Goal: Information Seeking & Learning: Learn about a topic

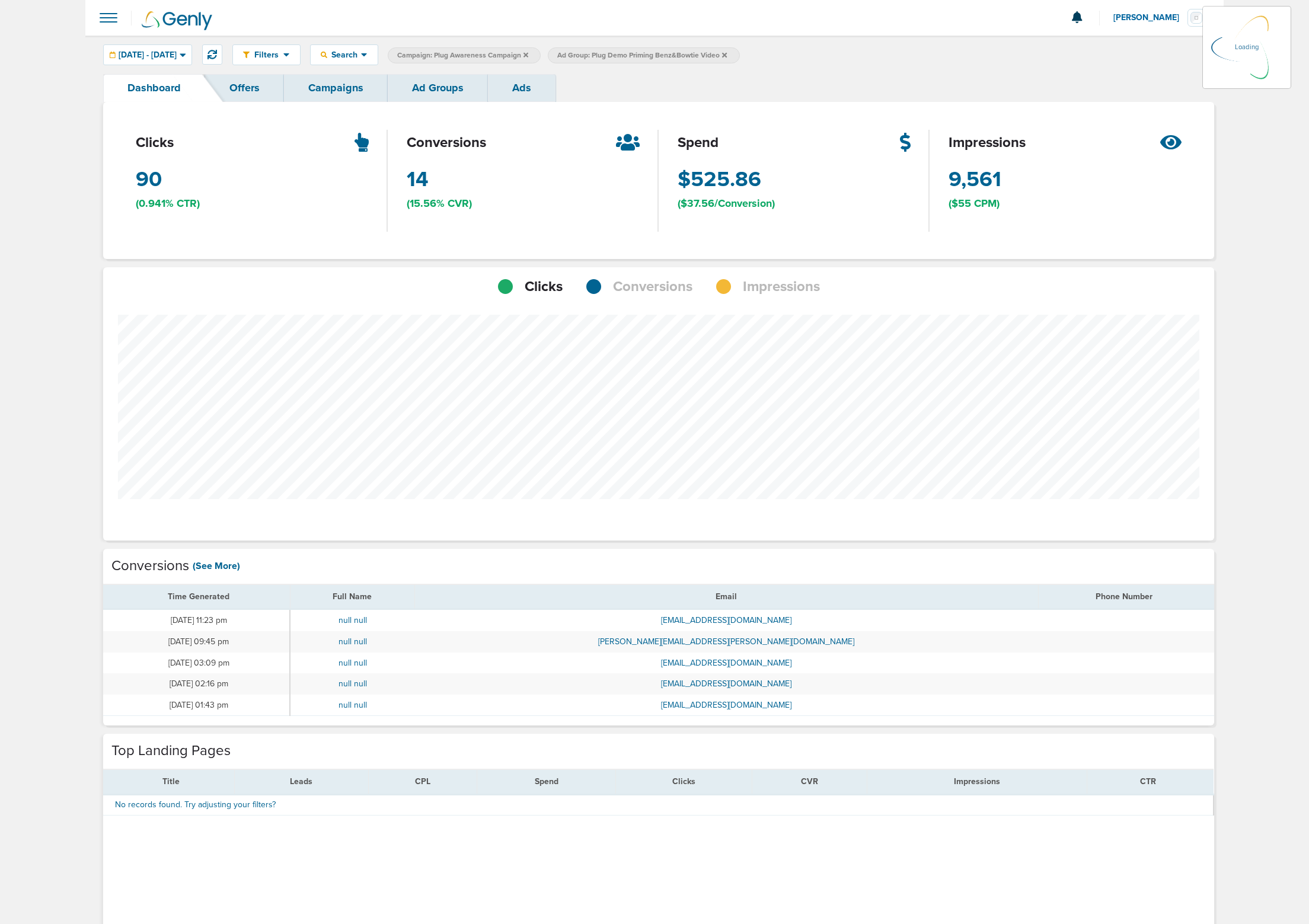
scroll to position [923, 1103]
click at [176, 59] on span "[DATE] - [DATE]" at bounding box center [147, 55] width 58 height 8
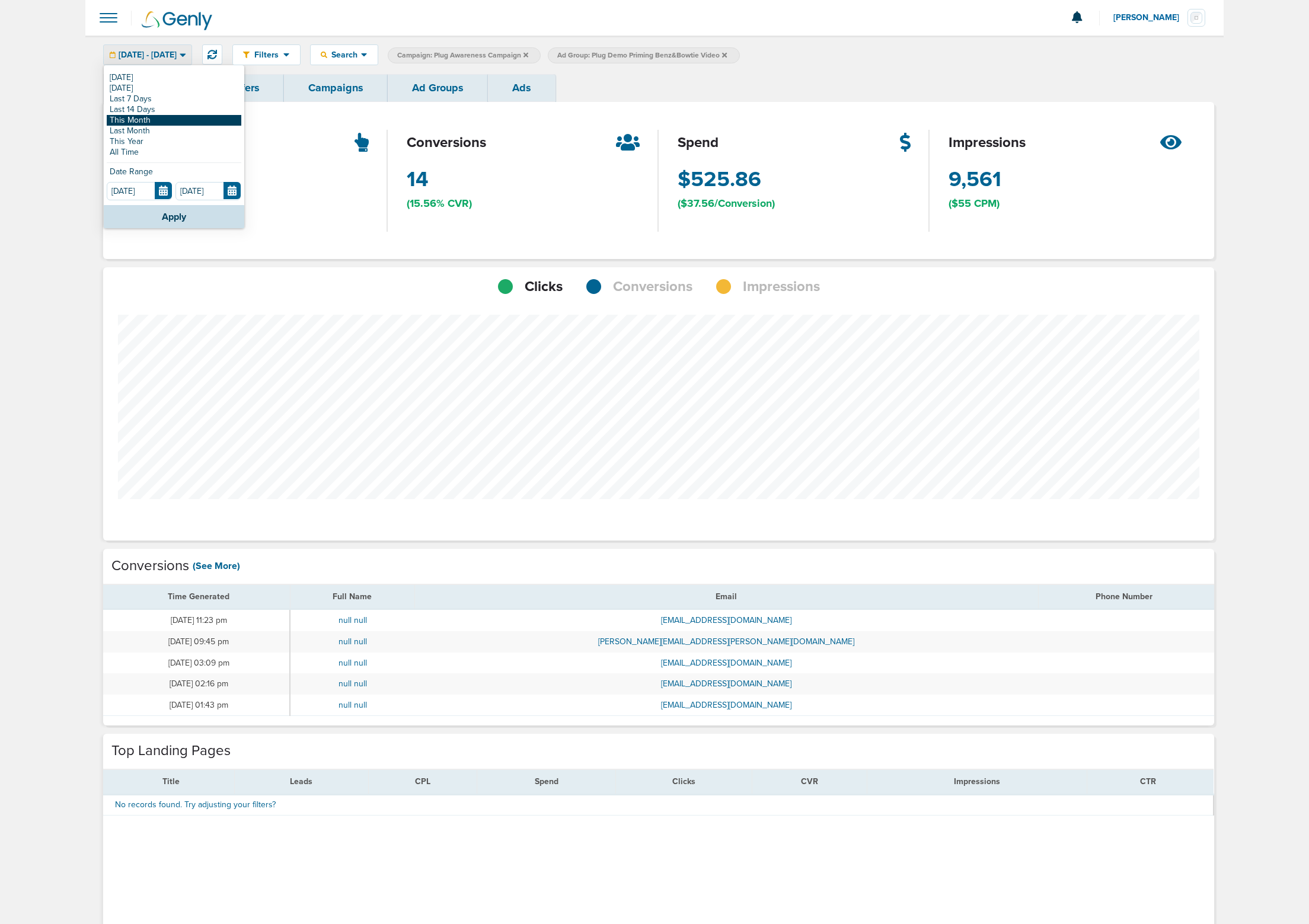
click at [161, 120] on link "This Month" at bounding box center [174, 120] width 134 height 11
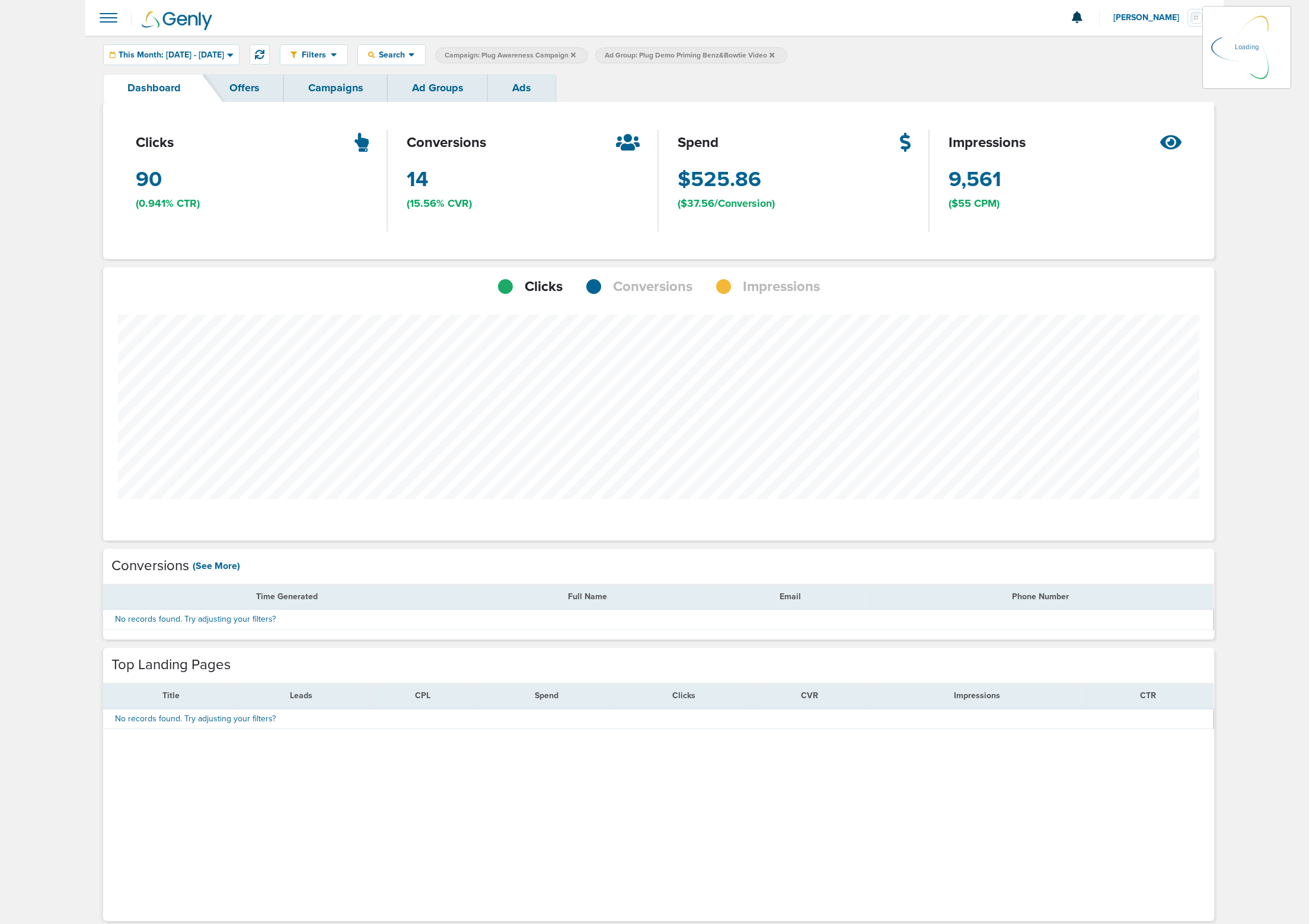
scroll to position [837, 1103]
click at [653, 285] on span "Conversions" at bounding box center [652, 286] width 80 height 20
click at [750, 286] on span "Impressions" at bounding box center [781, 286] width 77 height 20
click at [509, 295] on div "Clicks" at bounding box center [530, 286] width 65 height 20
click at [117, 22] on span at bounding box center [109, 17] width 26 height 26
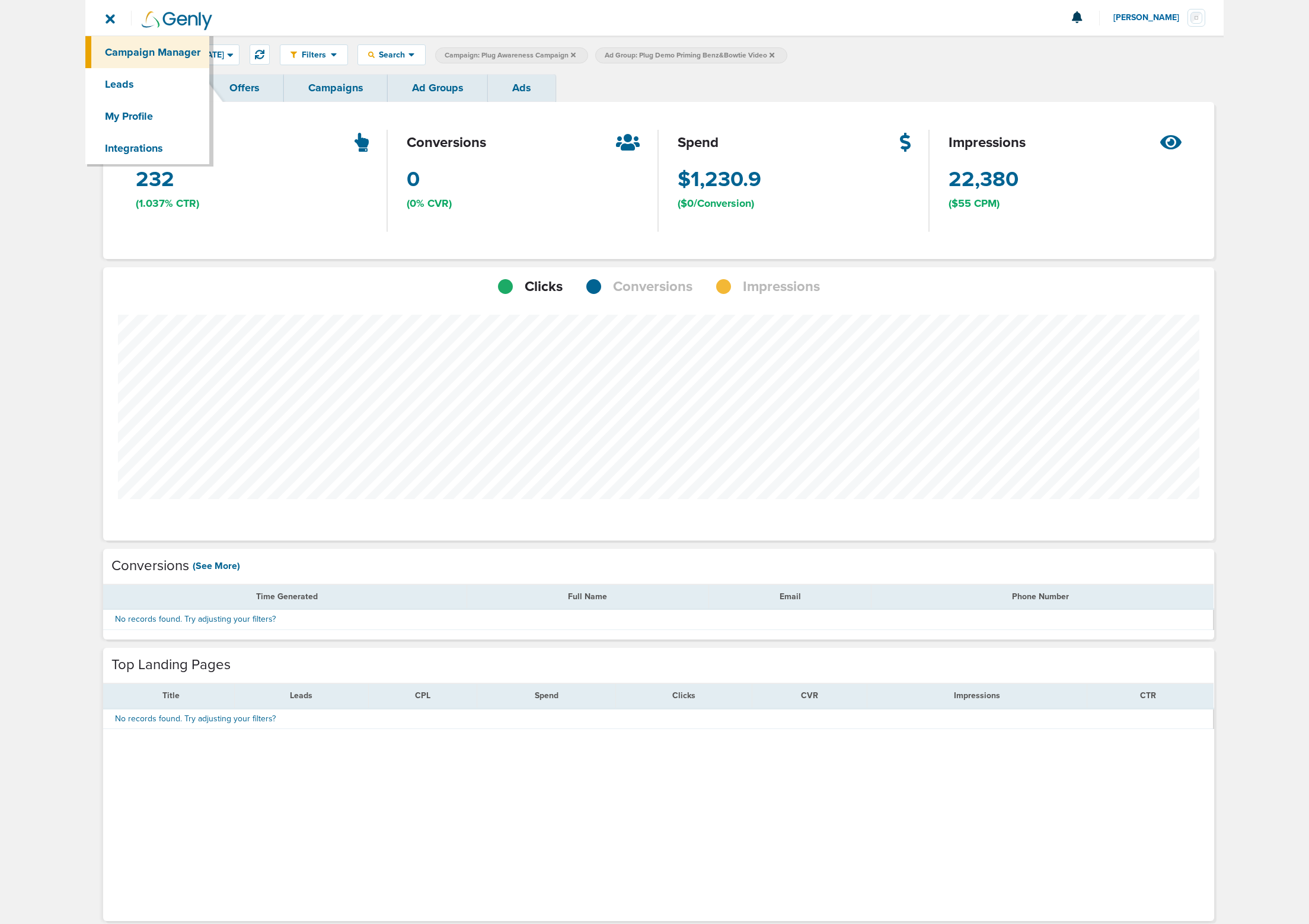
click at [169, 19] on img at bounding box center [176, 20] width 70 height 19
click at [169, 17] on img at bounding box center [176, 20] width 70 height 19
click at [308, 88] on link "Campaigns" at bounding box center [335, 88] width 103 height 28
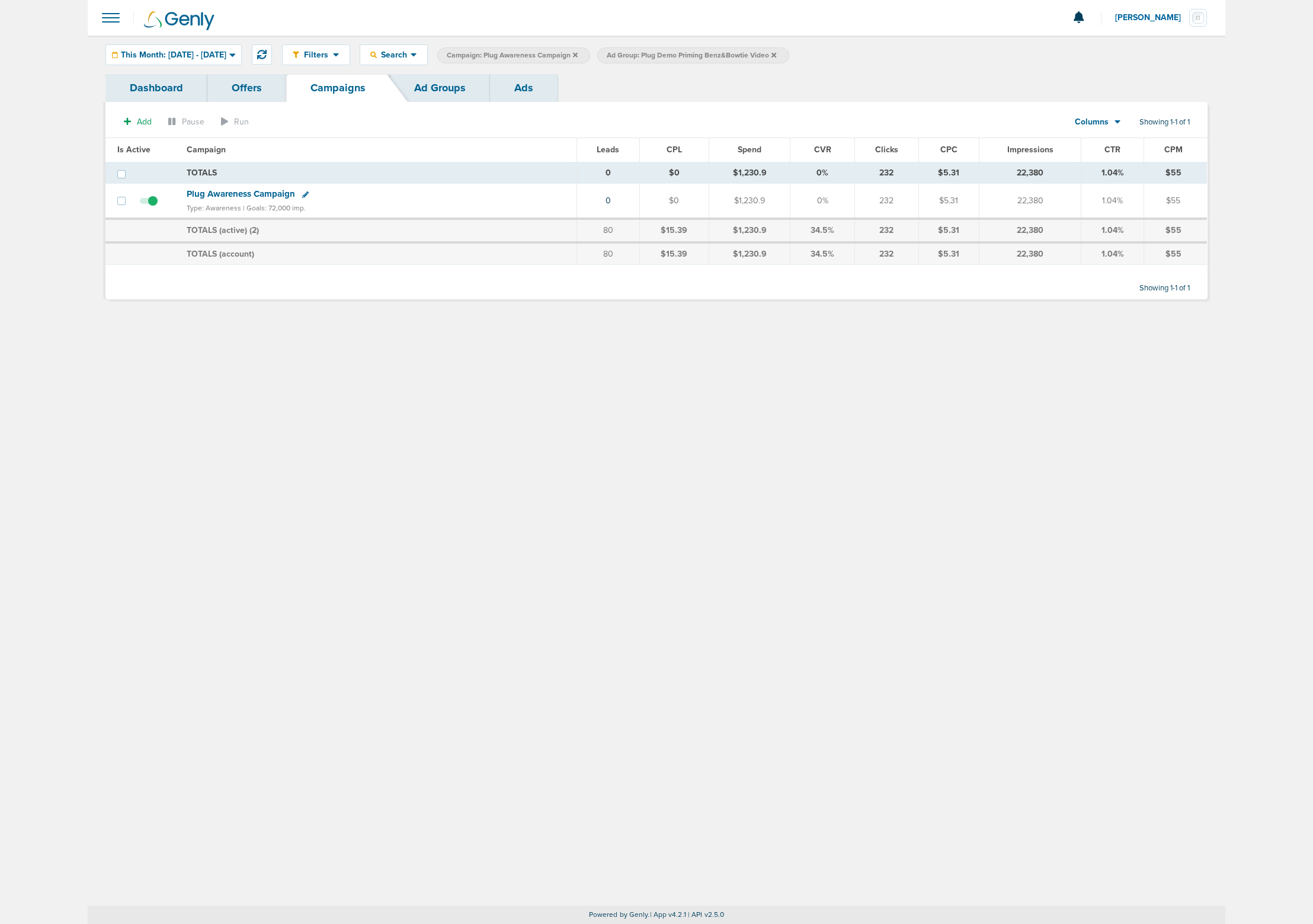
click at [578, 54] on icon at bounding box center [575, 54] width 5 height 5
click at [616, 53] on icon at bounding box center [613, 54] width 5 height 5
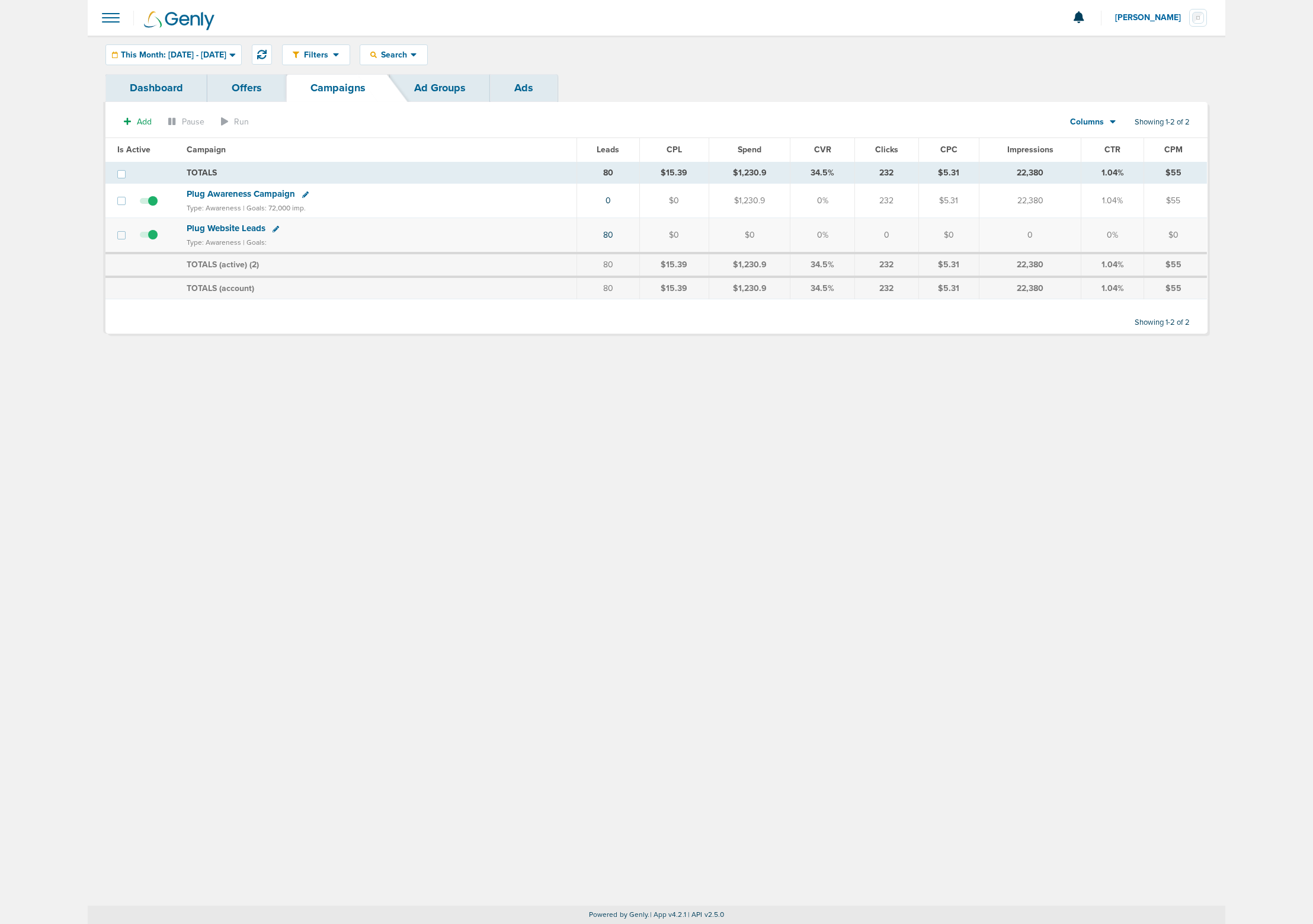
click at [1103, 121] on div "Columns" at bounding box center [1086, 122] width 52 height 12
click at [1125, 159] on link "Sales Performance" at bounding box center [1119, 157] width 118 height 15
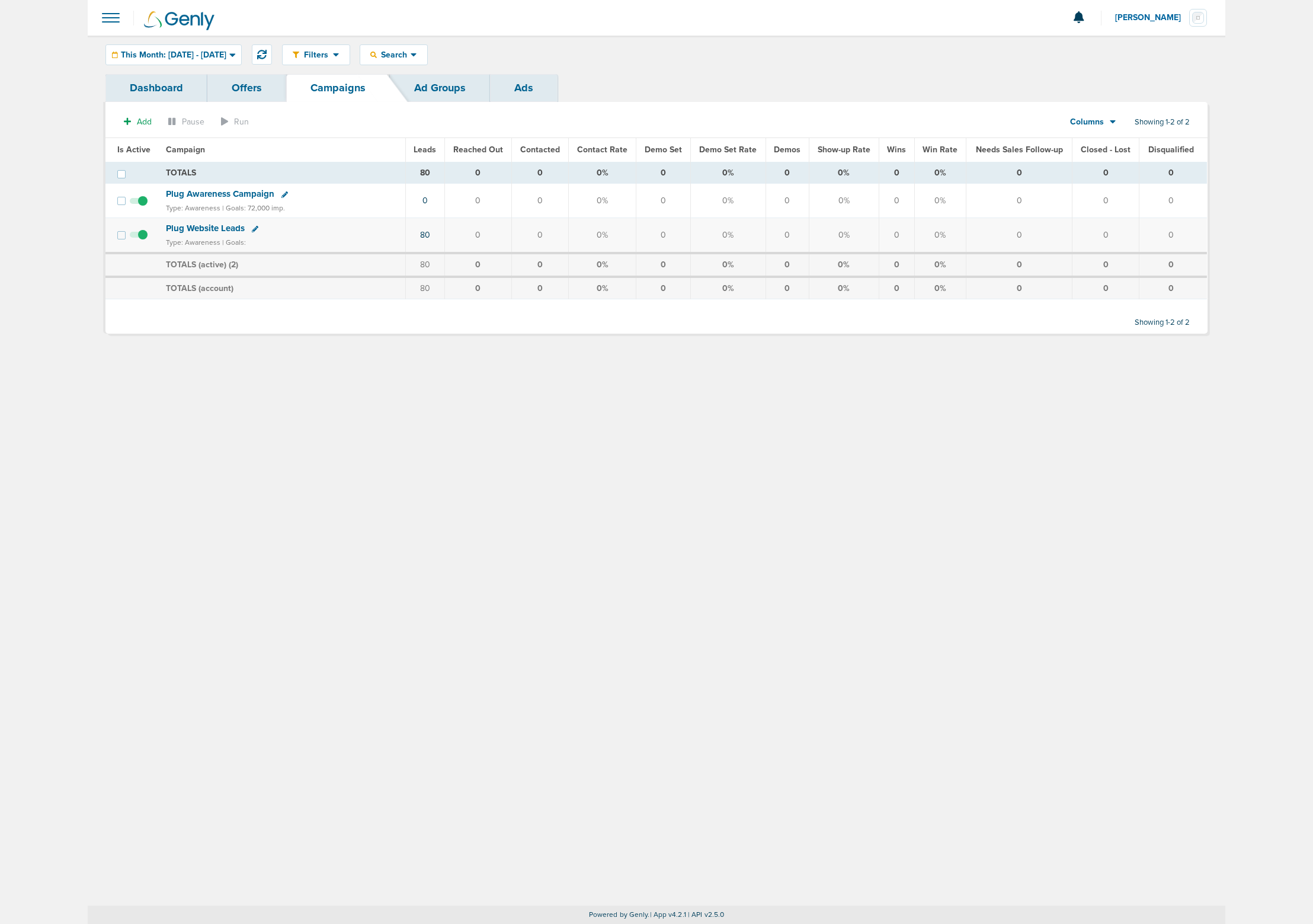
click at [1105, 121] on div "Columns" at bounding box center [1086, 122] width 52 height 12
click at [1109, 143] on link "Media Stats" at bounding box center [1119, 142] width 118 height 15
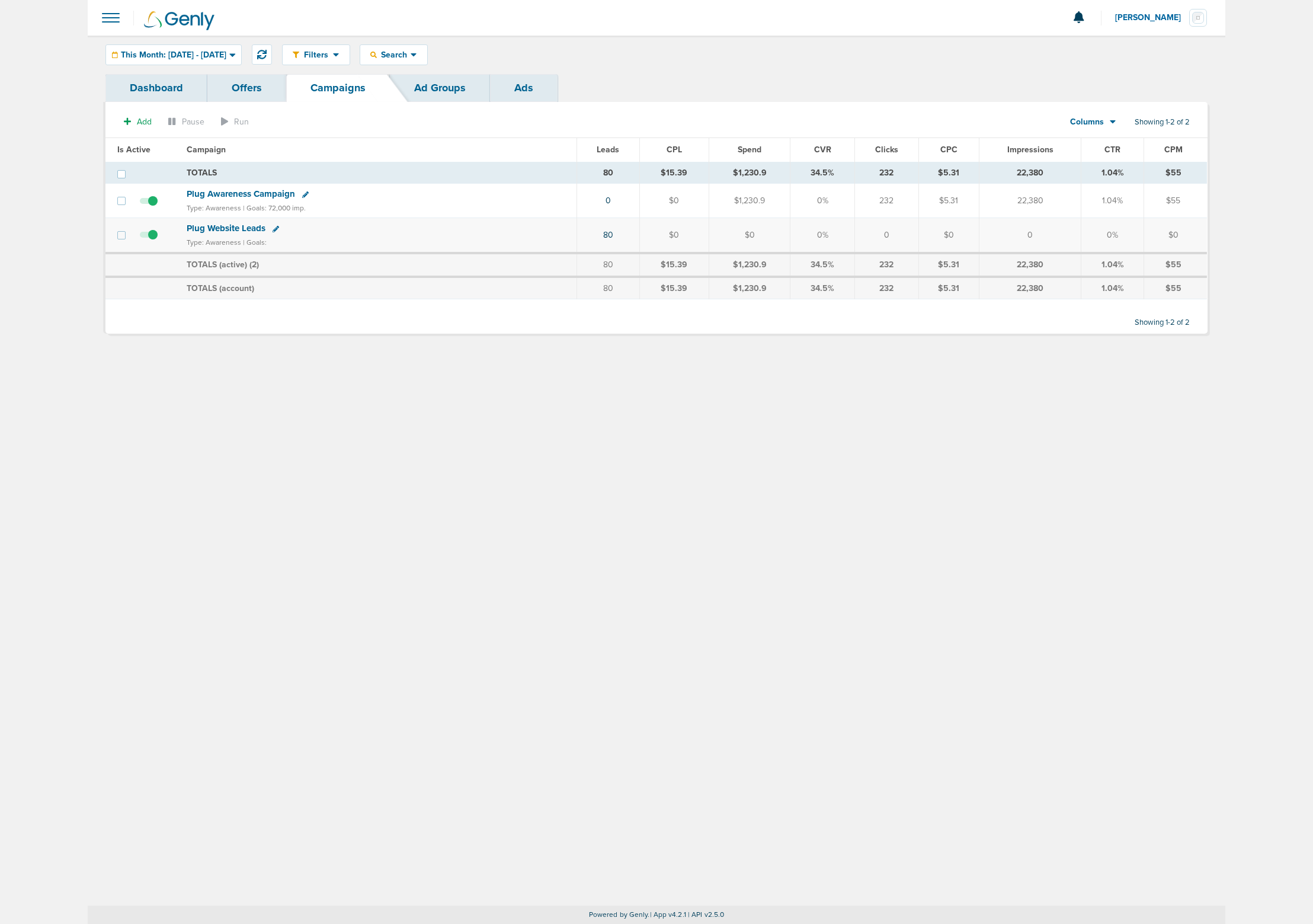
click at [1105, 124] on div "Columns" at bounding box center [1086, 122] width 52 height 12
click at [1113, 170] on link "Custom" at bounding box center [1119, 172] width 118 height 15
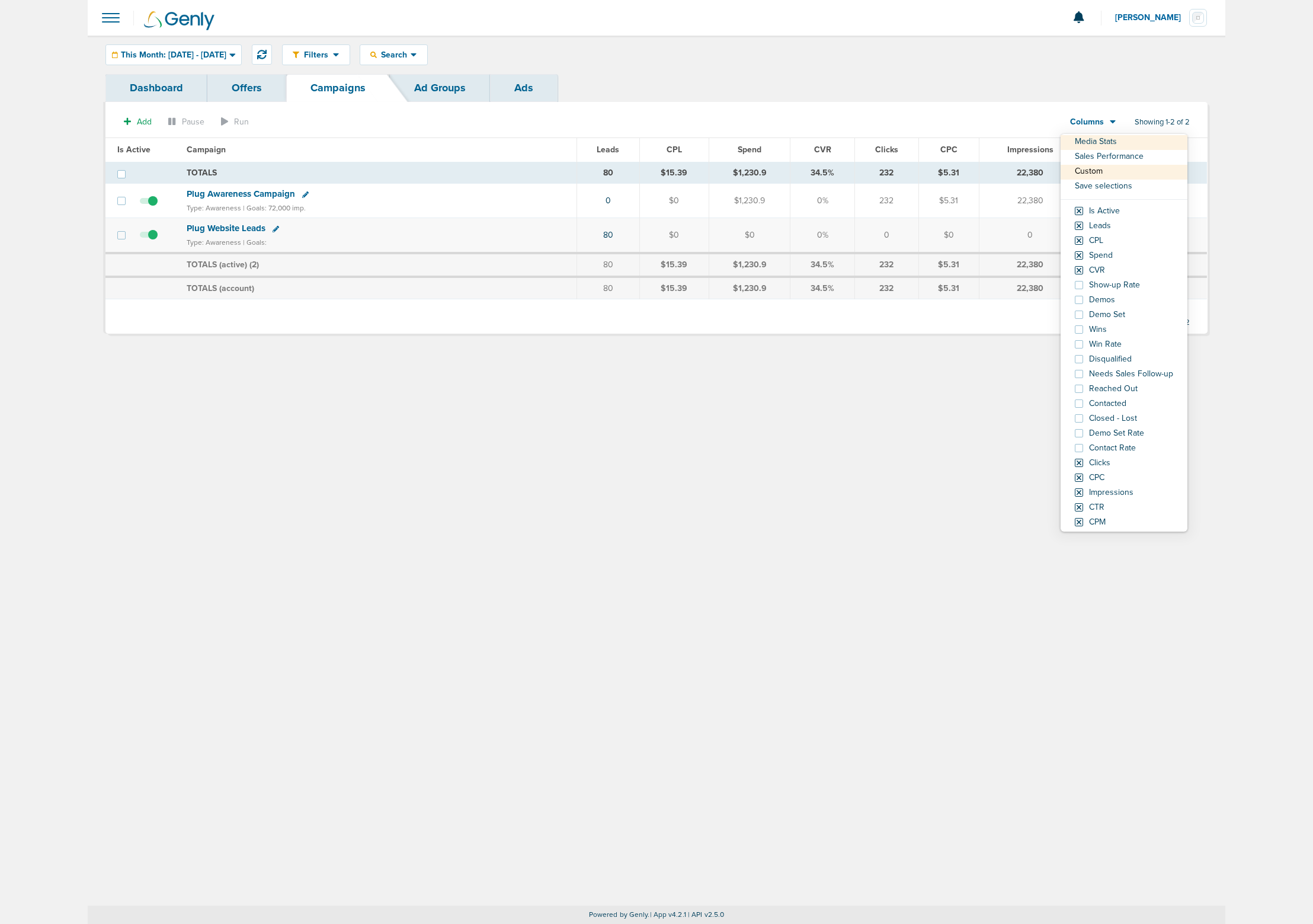
click at [955, 432] on div "Filters Active Only Settings Status Active Inactive Objectives MQL SQL Traffic …" at bounding box center [656, 470] width 1138 height 870
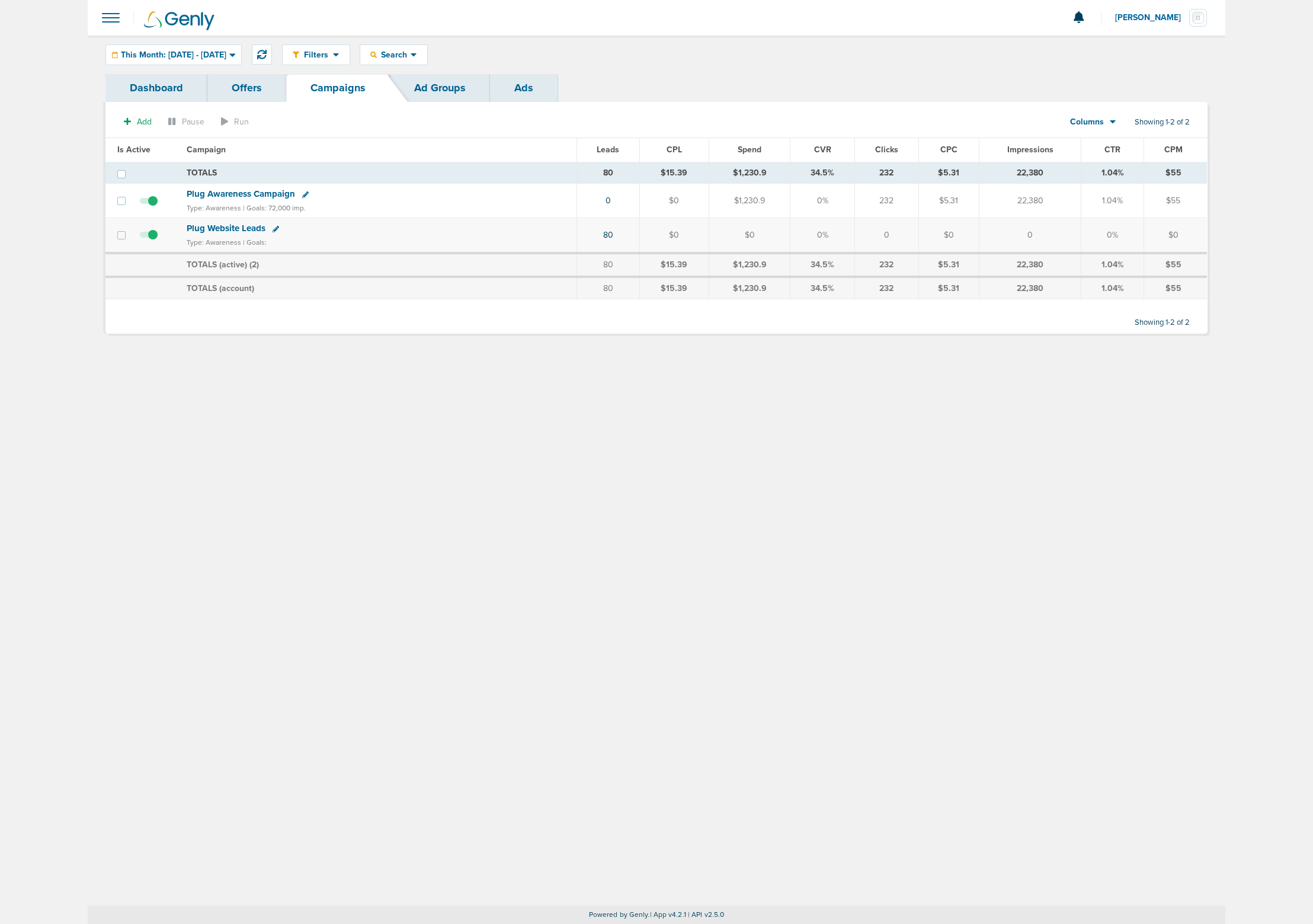
click at [343, 490] on div "Filters Active Only Settings Status Active Inactive Objectives MQL SQL Traffic …" at bounding box center [656, 470] width 1138 height 870
